Goal: Task Accomplishment & Management: Manage account settings

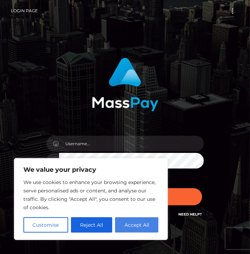
click at [138, 226] on button "Accept All" at bounding box center [136, 224] width 43 height 15
checkbox input "true"
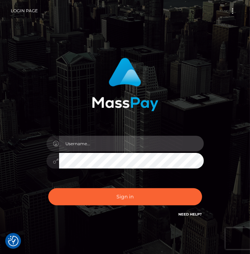
click at [112, 144] on input "text" at bounding box center [131, 144] width 145 height 16
type input "geniveveanderson024@gmail.com"
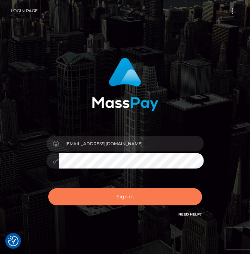
click at [134, 197] on button "Sign in" at bounding box center [125, 196] width 154 height 17
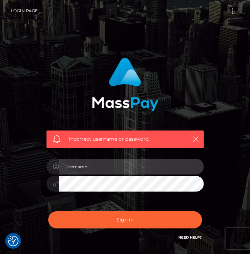
click at [108, 164] on input "text" at bounding box center [131, 167] width 145 height 16
type input "[EMAIL_ADDRESS][DOMAIN_NAME]"
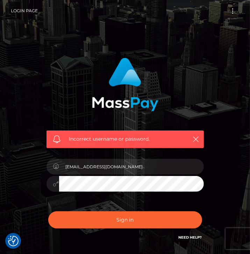
click at [48, 211] on button "Sign in" at bounding box center [125, 219] width 154 height 17
drag, startPoint x: 223, startPoint y: 94, endPoint x: 244, endPoint y: 66, distance: 35.5
click at [244, 66] on div "Incorrect username or password." at bounding box center [125, 153] width 250 height 306
click at [234, 8] on button "Toggle navigation" at bounding box center [232, 10] width 13 height 9
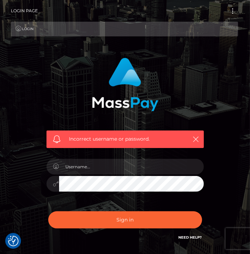
click at [221, 97] on div "Incorrect username or password." at bounding box center [125, 153] width 250 height 306
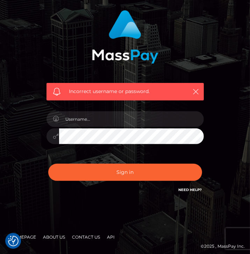
scroll to position [52, 0]
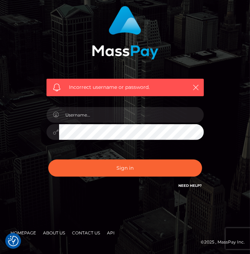
click at [184, 186] on link "Need Help?" at bounding box center [190, 185] width 23 height 5
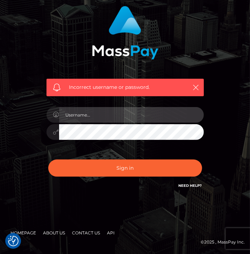
click at [92, 115] on input "text" at bounding box center [131, 115] width 145 height 16
click at [123, 113] on input "text" at bounding box center [131, 115] width 145 height 16
type input "[EMAIL_ADDRESS][DOMAIN_NAME]"
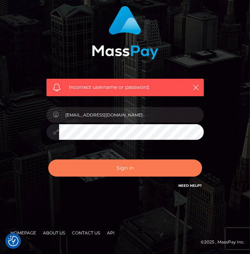
click at [111, 172] on button "Sign in" at bounding box center [125, 168] width 154 height 17
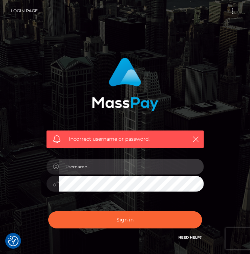
drag, startPoint x: 0, startPoint y: 0, endPoint x: 111, endPoint y: 172, distance: 204.8
click at [111, 172] on input "text" at bounding box center [131, 167] width 145 height 16
type input "Geniveveanderson024"
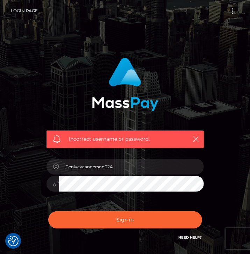
click at [48, 211] on button "Sign in" at bounding box center [125, 219] width 154 height 17
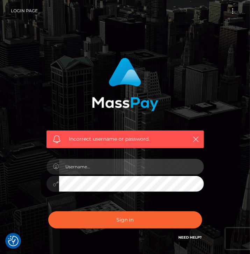
click at [176, 165] on input "text" at bounding box center [131, 167] width 145 height 16
type input "wingardiumleveveosa"
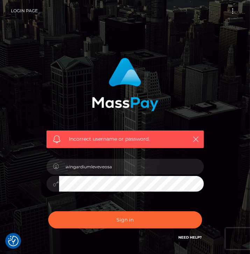
click at [48, 211] on button "Sign in" at bounding box center [125, 219] width 154 height 17
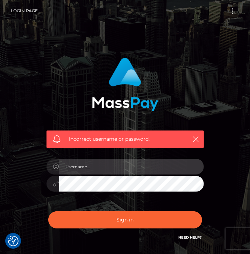
click at [113, 169] on input "text" at bounding box center [131, 167] width 145 height 16
